Goal: Task Accomplishment & Management: Complete application form

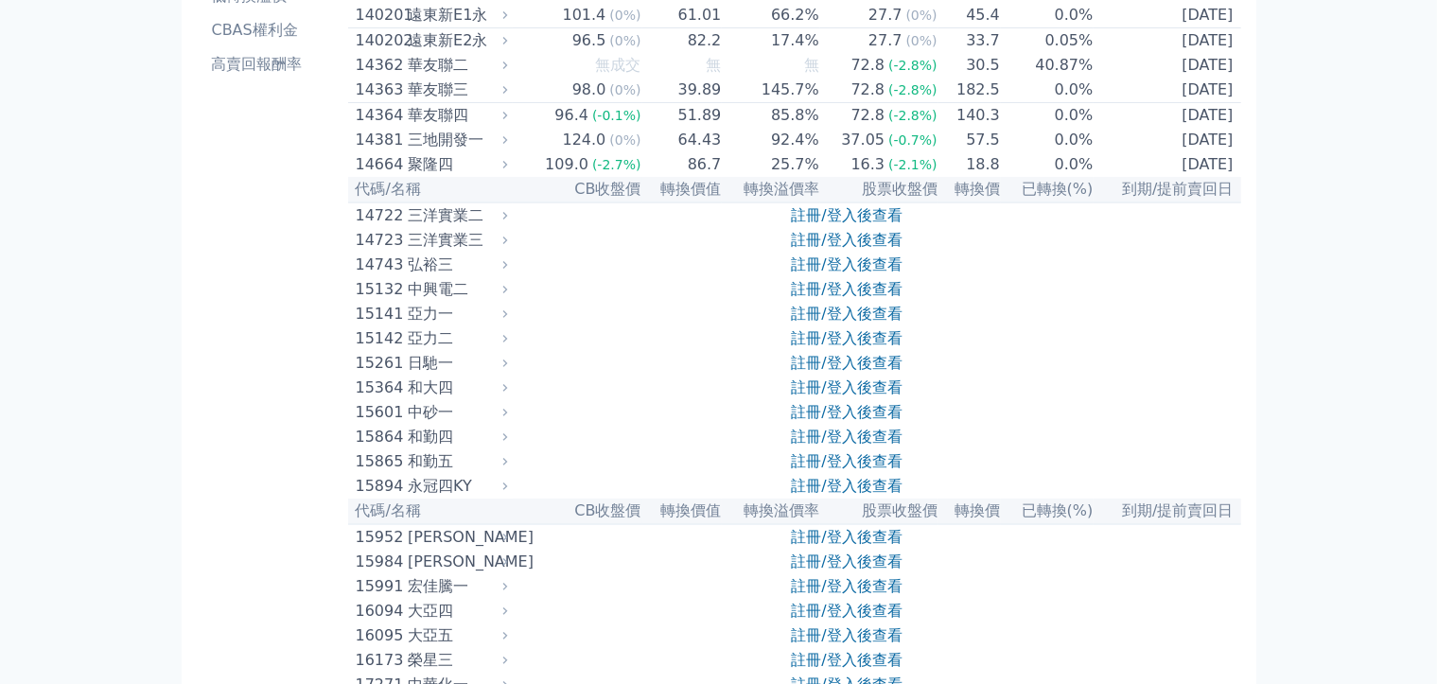
scroll to position [378, 0]
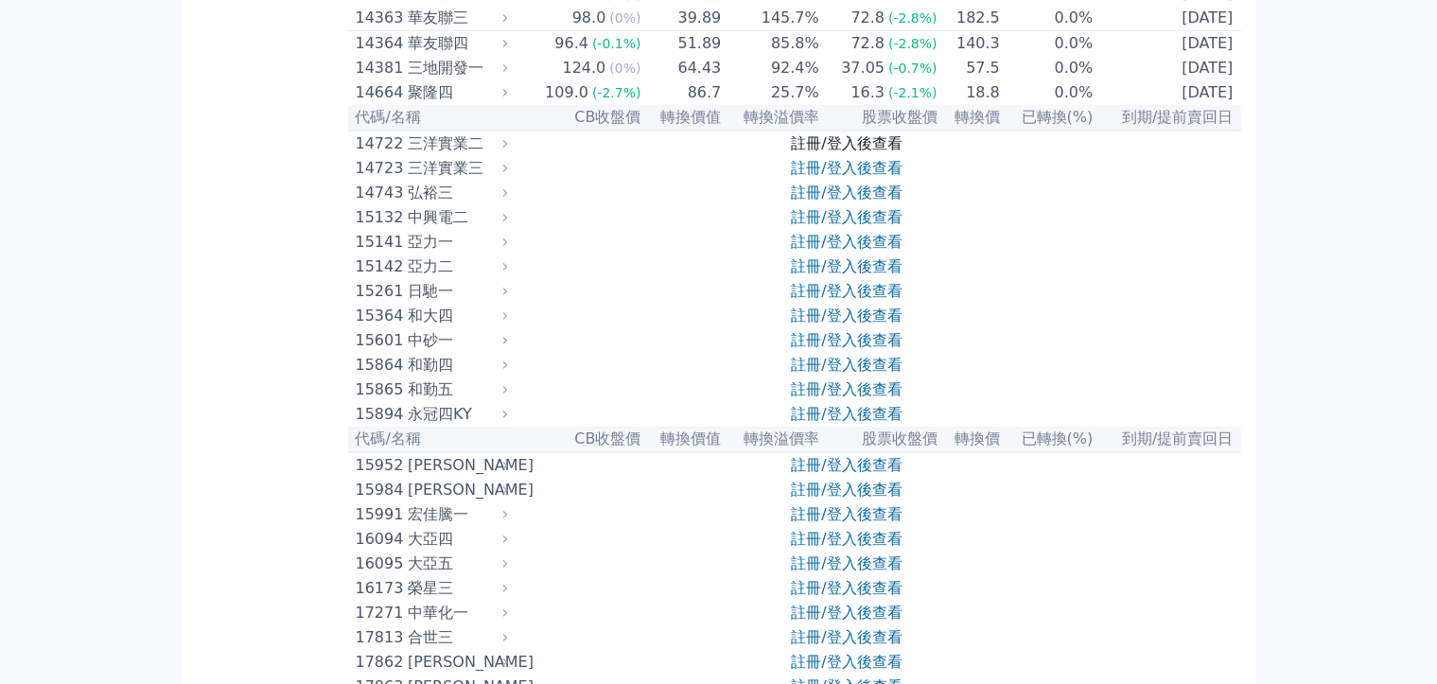
click at [838, 152] on link "註冊/登入後查看" at bounding box center [846, 143] width 111 height 18
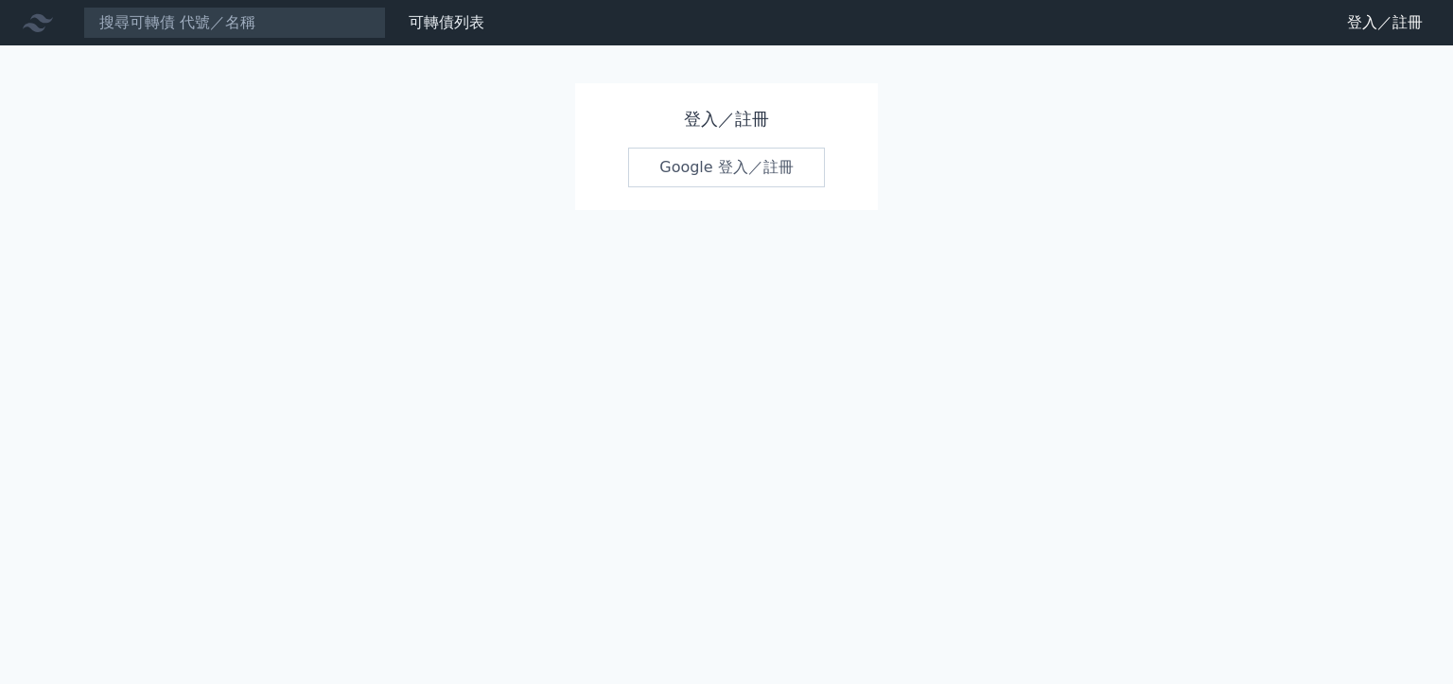
click at [731, 177] on link "Google 登入／註冊" at bounding box center [726, 168] width 197 height 40
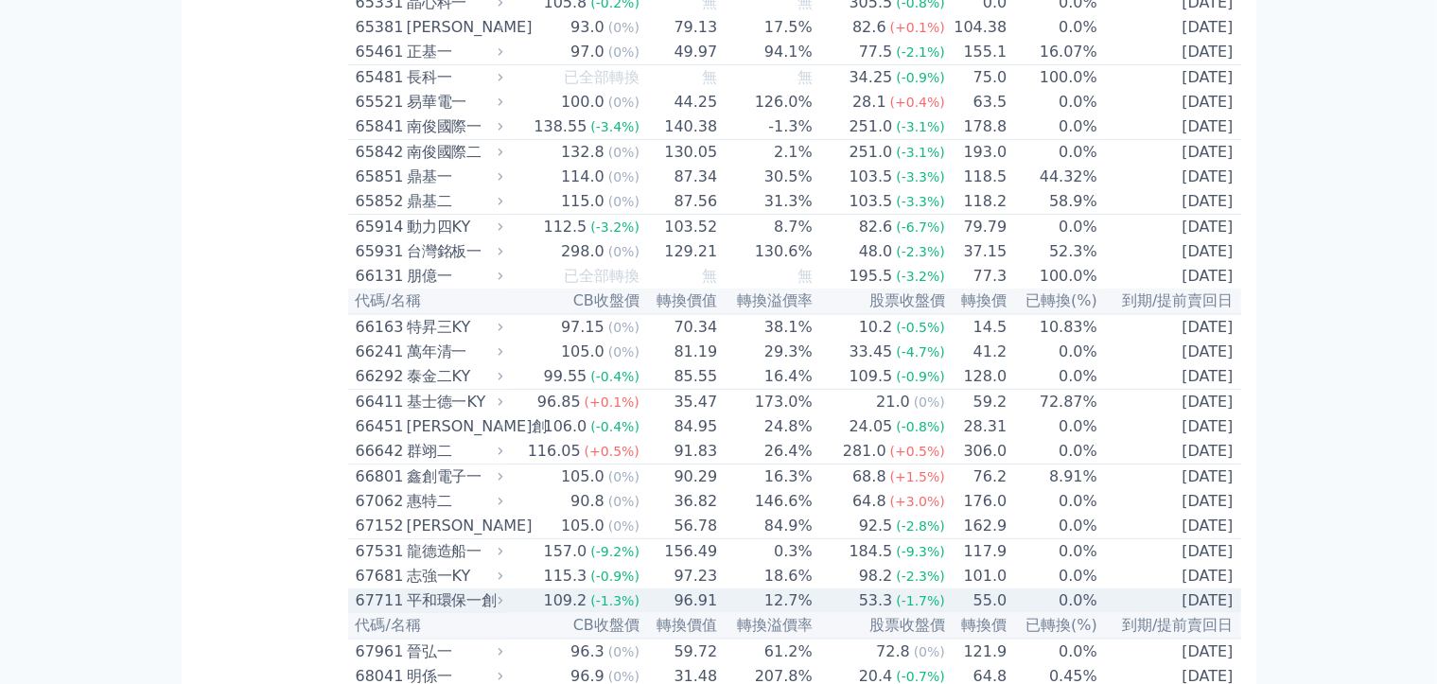
scroll to position [8274, 0]
